Goal: Transaction & Acquisition: Purchase product/service

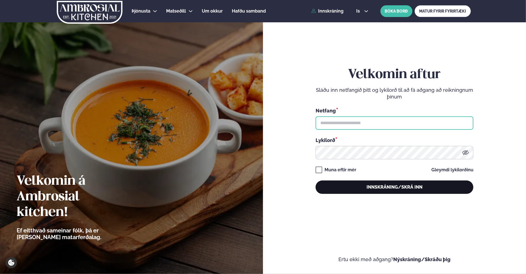
type input "**********"
click at [368, 189] on button "Innskráning/Skrá inn" at bounding box center [395, 186] width 158 height 13
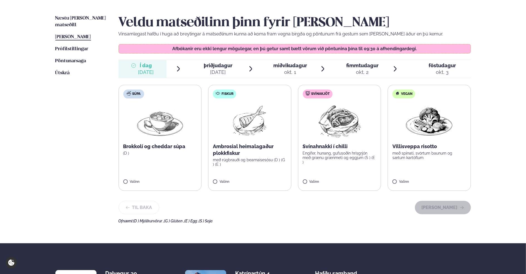
scroll to position [139, 0]
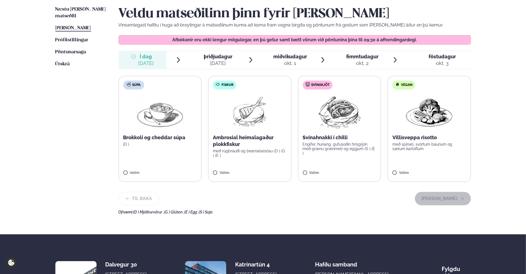
click at [155, 147] on label "Súpa Brokkolí og cheddar súpa (D ) Valinn" at bounding box center [160, 129] width 83 height 106
click at [441, 197] on button "[PERSON_NAME]" at bounding box center [443, 198] width 56 height 13
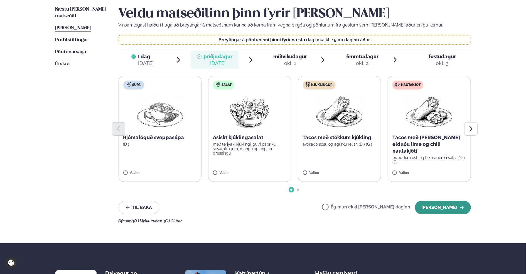
click at [442, 205] on button "[PERSON_NAME]" at bounding box center [443, 207] width 56 height 13
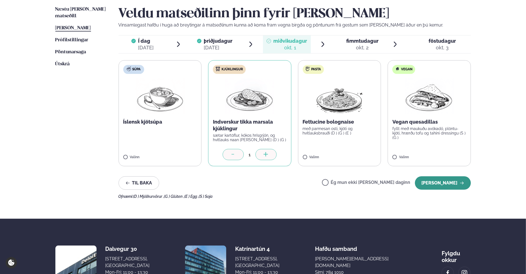
click at [447, 184] on button "[PERSON_NAME]" at bounding box center [443, 182] width 56 height 13
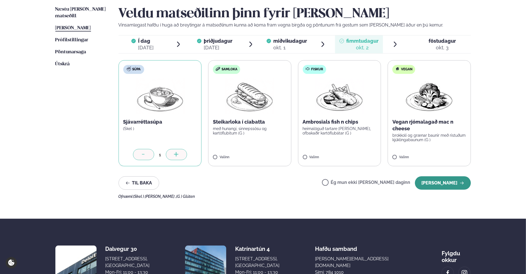
click at [439, 184] on button "[PERSON_NAME]" at bounding box center [443, 182] width 56 height 13
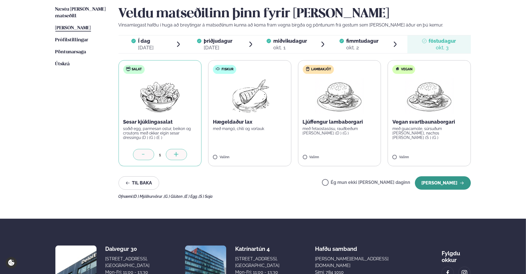
click at [445, 182] on button "[PERSON_NAME]" at bounding box center [443, 182] width 56 height 13
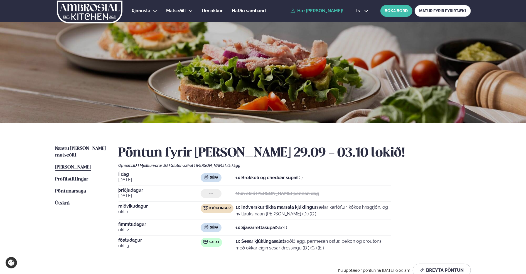
scroll to position [0, 0]
